Goal: Task Accomplishment & Management: Manage account settings

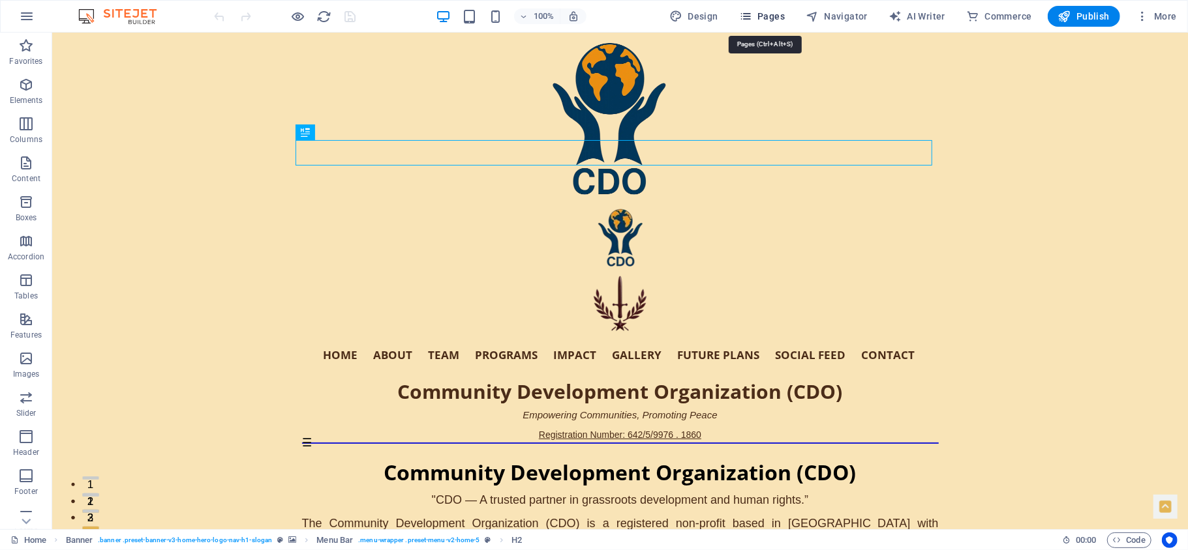
click at [759, 8] on button "Pages" at bounding box center [762, 16] width 56 height 21
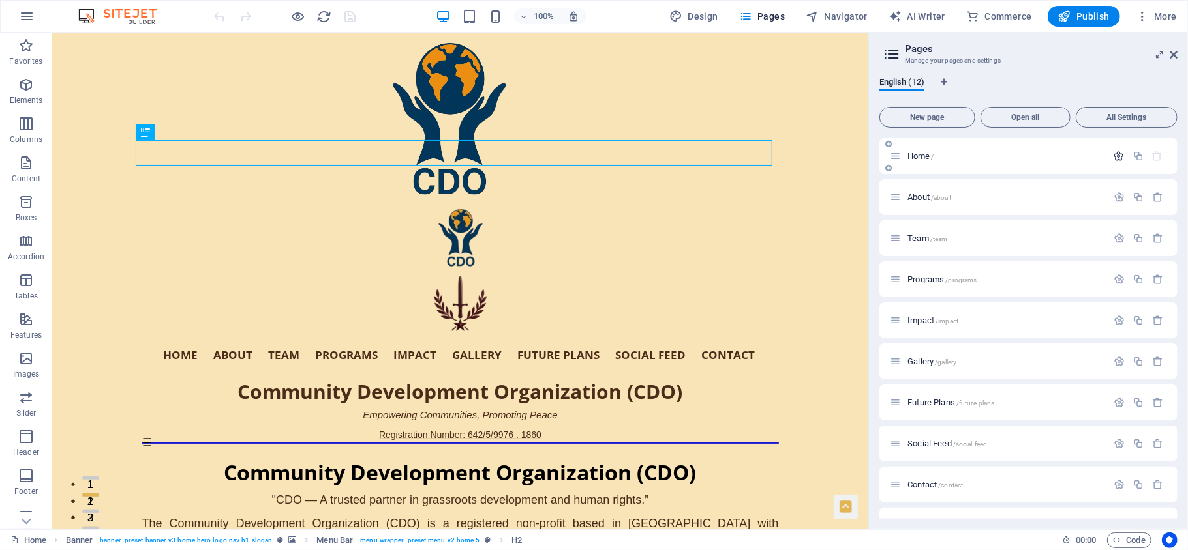
click at [1115, 151] on icon "button" at bounding box center [1118, 156] width 11 height 11
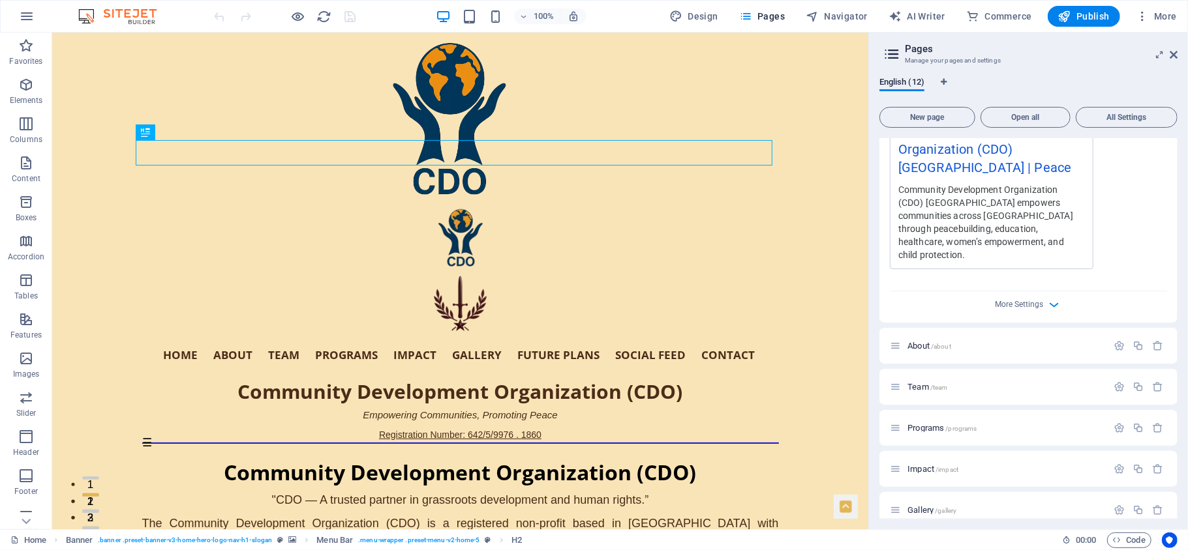
scroll to position [498, 0]
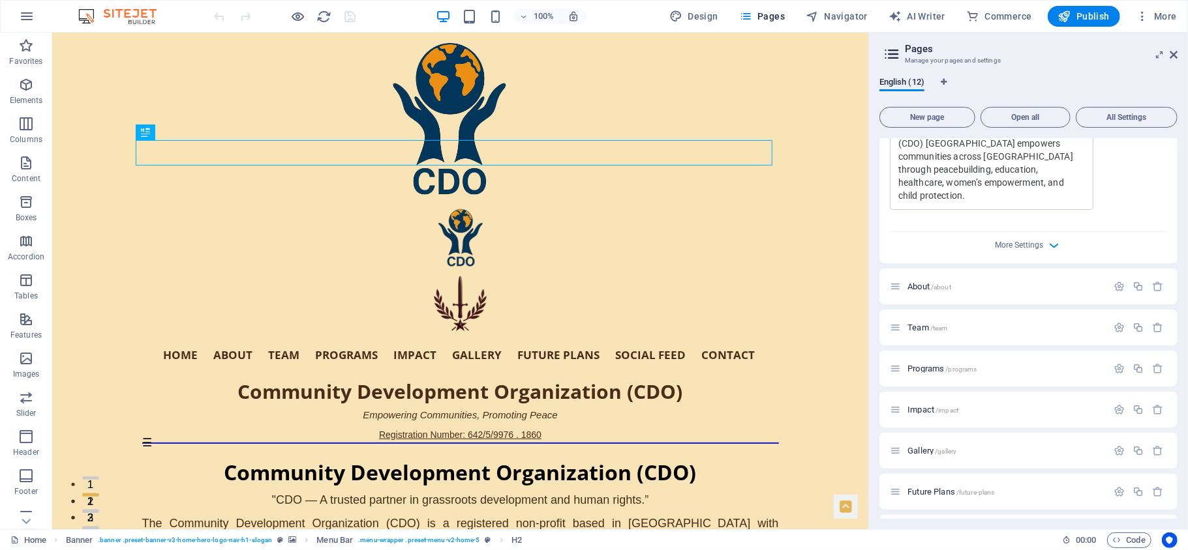
click at [1042, 237] on div "More Settings" at bounding box center [1028, 242] width 277 height 21
click at [1047, 243] on icon "button" at bounding box center [1054, 245] width 15 height 15
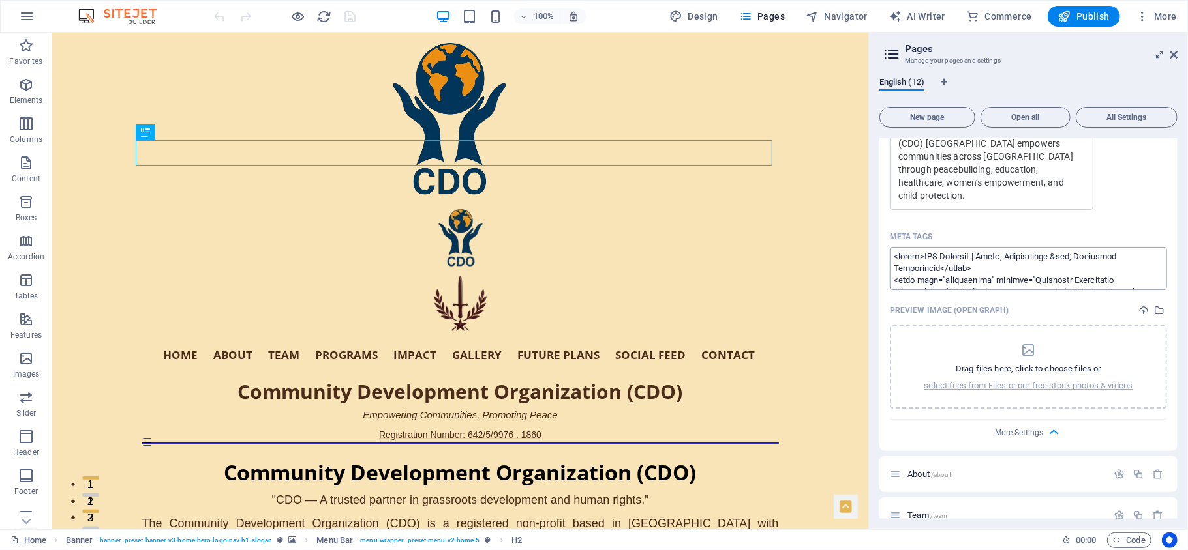
click at [893, 280] on textarea "Meta tags ​" at bounding box center [1028, 268] width 277 height 42
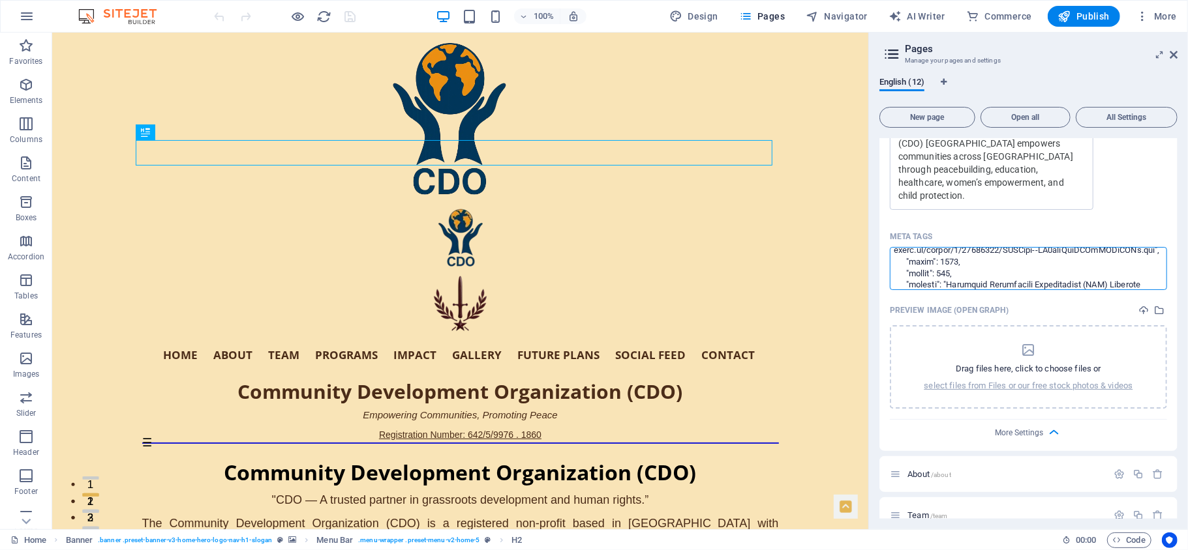
scroll to position [585, 0]
paste textarea "<lorem> /* Ipsu dolo - sita cons adipisci elit sedd */ .eius-temp { incididu: u…"
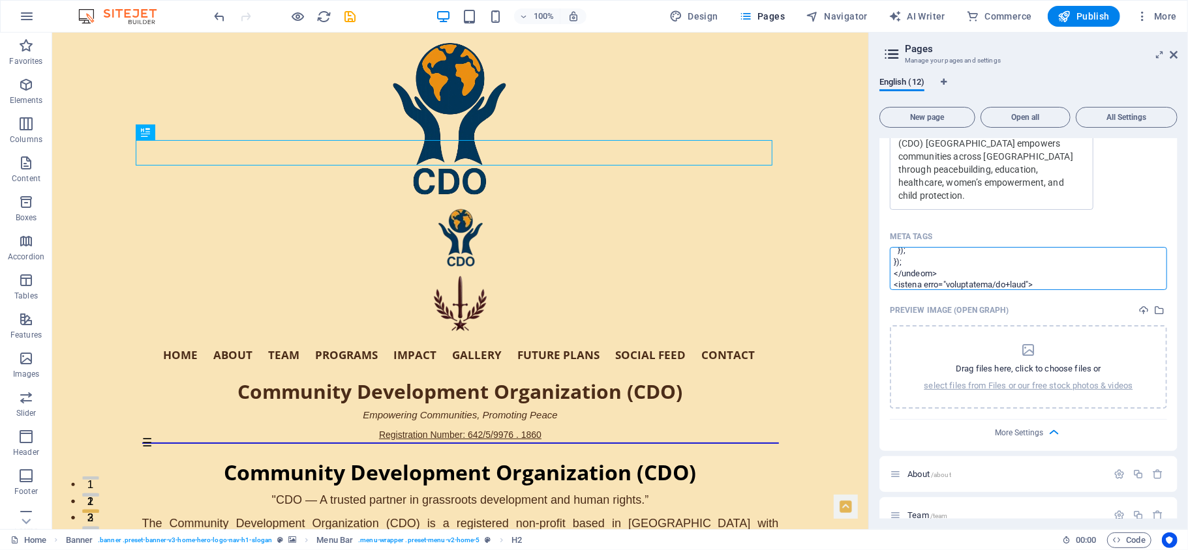
type textarea "<lorem>IPS Dolorsit | Ametc, Adipiscinge &sed; Doeiusmod Temporincid</utlab> <e…"
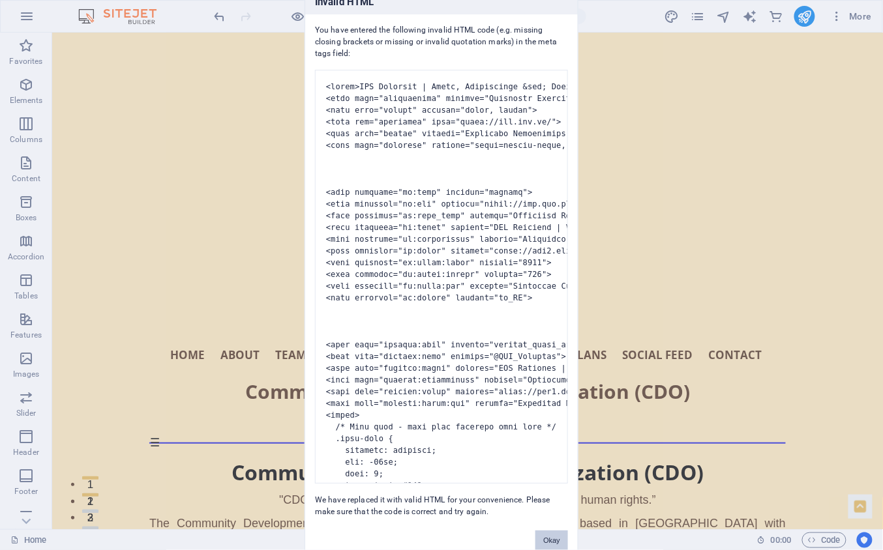
click at [547, 539] on button "Okay" at bounding box center [551, 541] width 33 height 20
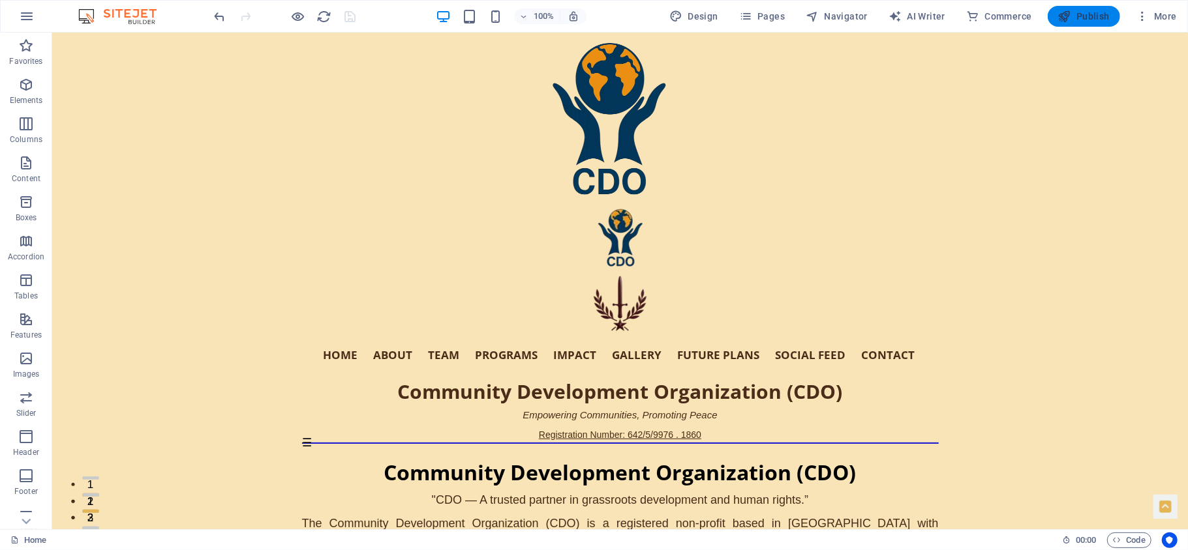
click at [1085, 14] on span "Publish" at bounding box center [1084, 16] width 52 height 13
